Goal: Navigation & Orientation: Locate item on page

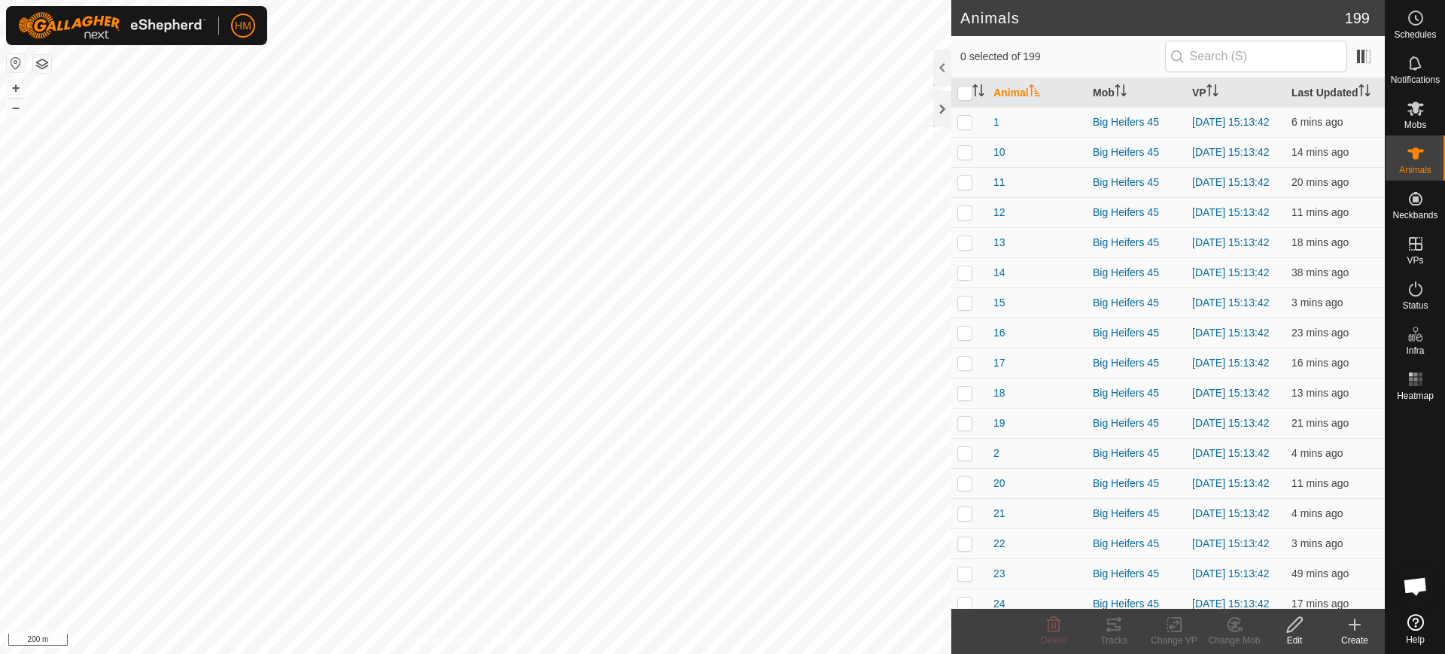
scroll to position [7380, 0]
click at [14, 85] on button "+" at bounding box center [16, 88] width 18 height 18
click at [14, 108] on button "–" at bounding box center [16, 108] width 18 height 18
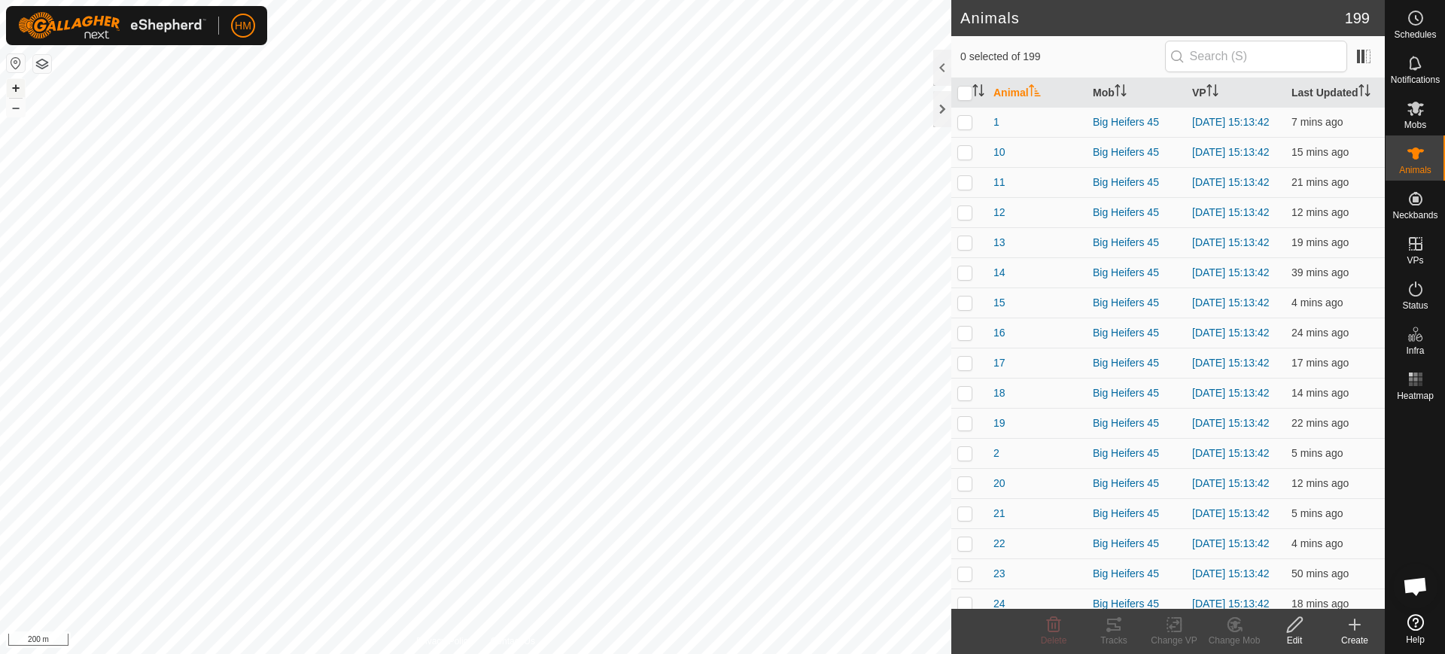
click at [17, 87] on button "+" at bounding box center [16, 88] width 18 height 18
click at [15, 105] on button "–" at bounding box center [16, 108] width 18 height 18
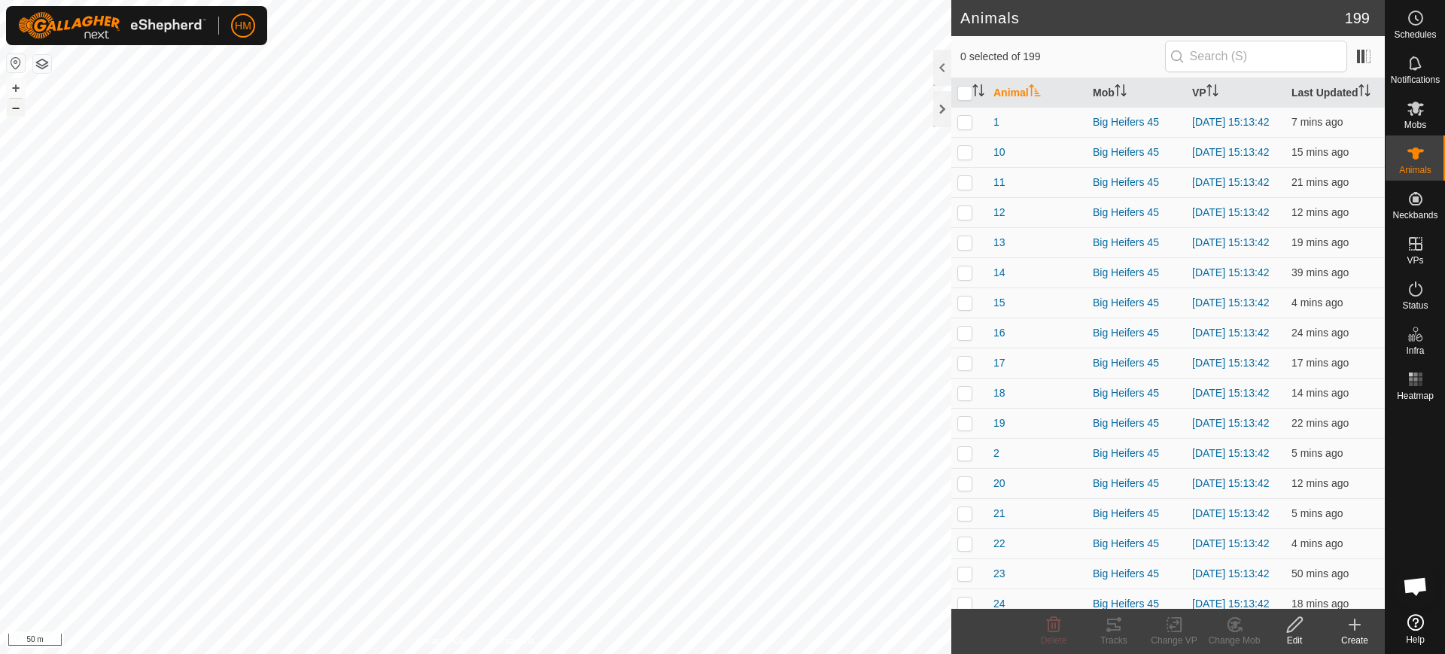
click at [15, 105] on button "–" at bounding box center [16, 108] width 18 height 18
